Goal: Task Accomplishment & Management: Use online tool/utility

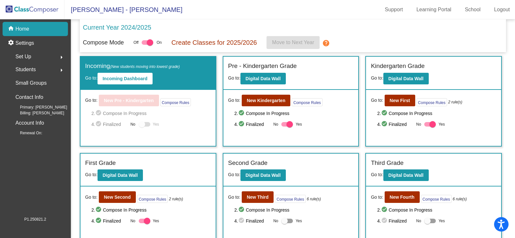
click at [281, 125] on div at bounding box center [287, 124] width 12 height 5
click at [284, 126] on input "Yes" at bounding box center [284, 126] width 0 height 0
checkbox input "false"
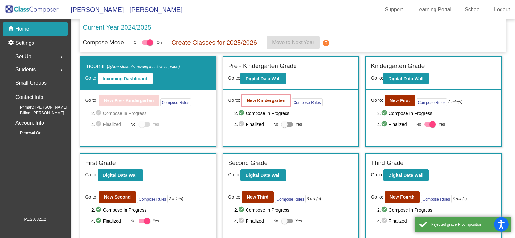
click at [257, 102] on b "New Kindergarten" at bounding box center [266, 100] width 39 height 5
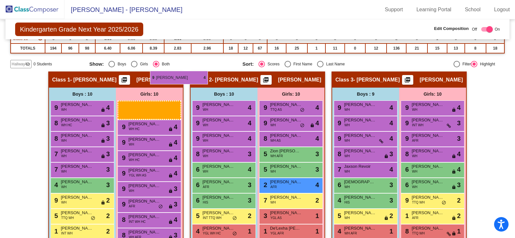
scroll to position [161, 0]
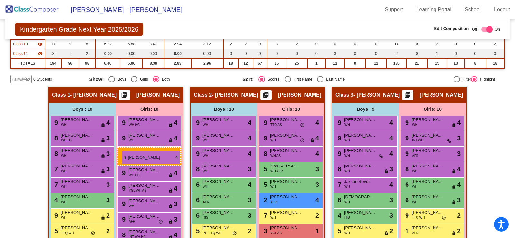
drag, startPoint x: 290, startPoint y: 75, endPoint x: 122, endPoint y: 151, distance: 184.3
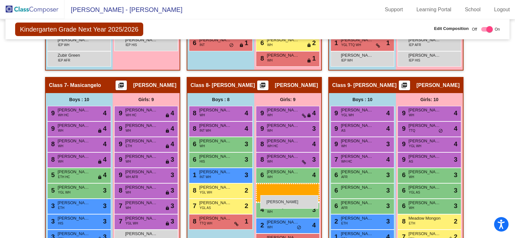
scroll to position [579, 0]
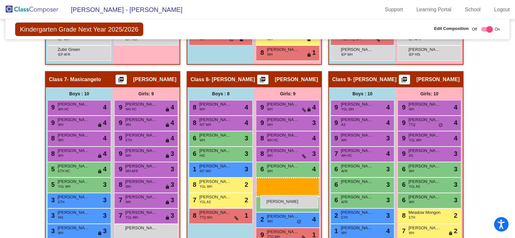
drag, startPoint x: 285, startPoint y: 197, endPoint x: 260, endPoint y: 195, distance: 24.6
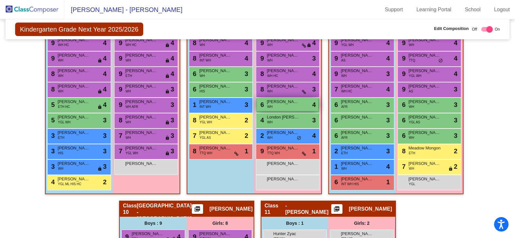
scroll to position [611, 0]
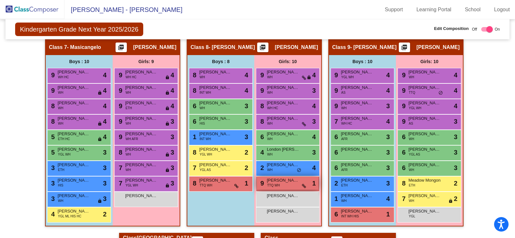
click at [279, 188] on div "9 [PERSON_NAME] TTQ WH lock do_not_disturb_alt 1" at bounding box center [287, 182] width 61 height 13
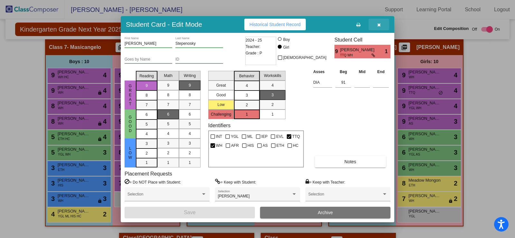
click at [380, 24] on icon "button" at bounding box center [379, 25] width 4 height 5
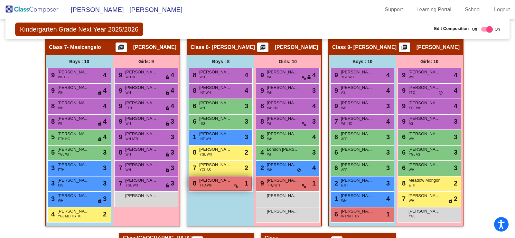
click at [207, 186] on span "TTQ WH" at bounding box center [205, 185] width 13 height 5
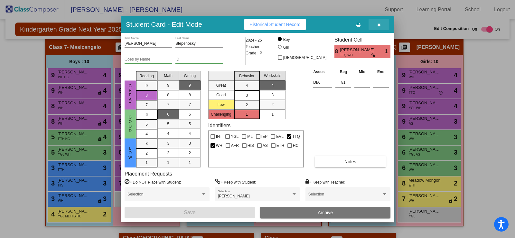
click at [379, 26] on icon "button" at bounding box center [379, 25] width 4 height 5
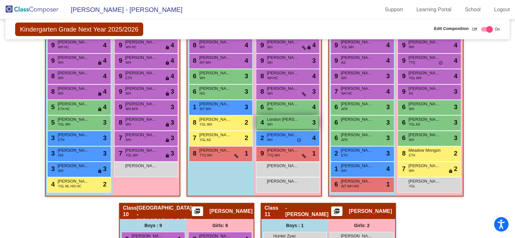
scroll to position [624, 0]
